Goal: Information Seeking & Learning: Learn about a topic

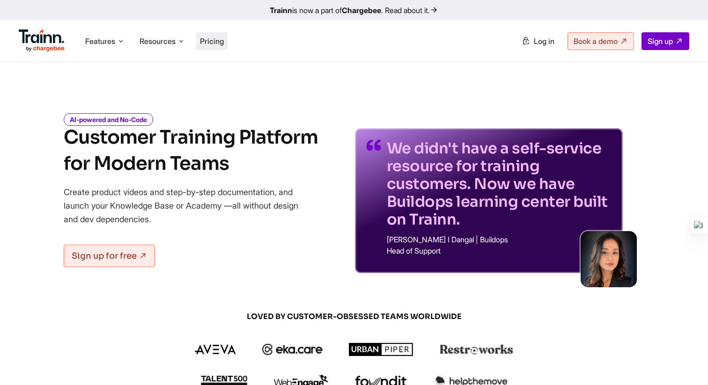
click at [217, 33] on li "Pricing" at bounding box center [211, 41] width 31 height 18
click at [213, 40] on span "Pricing" at bounding box center [212, 41] width 24 height 9
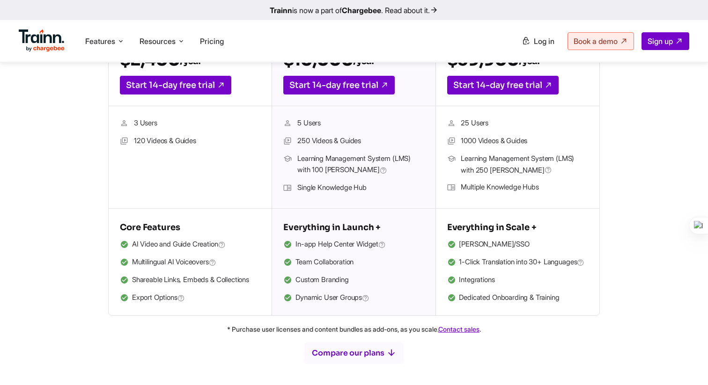
scroll to position [265, 0]
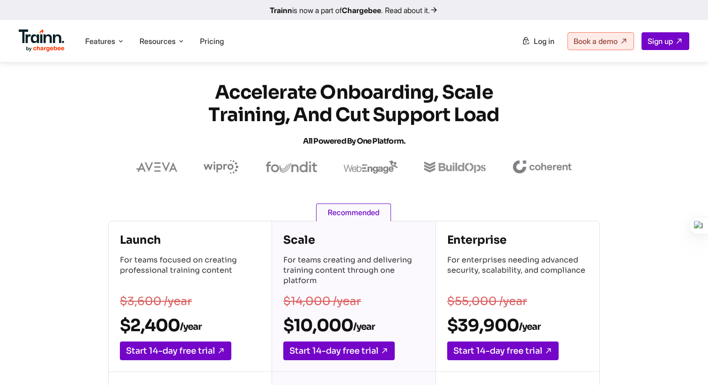
scroll to position [265, 0]
